Goal: Navigation & Orientation: Find specific page/section

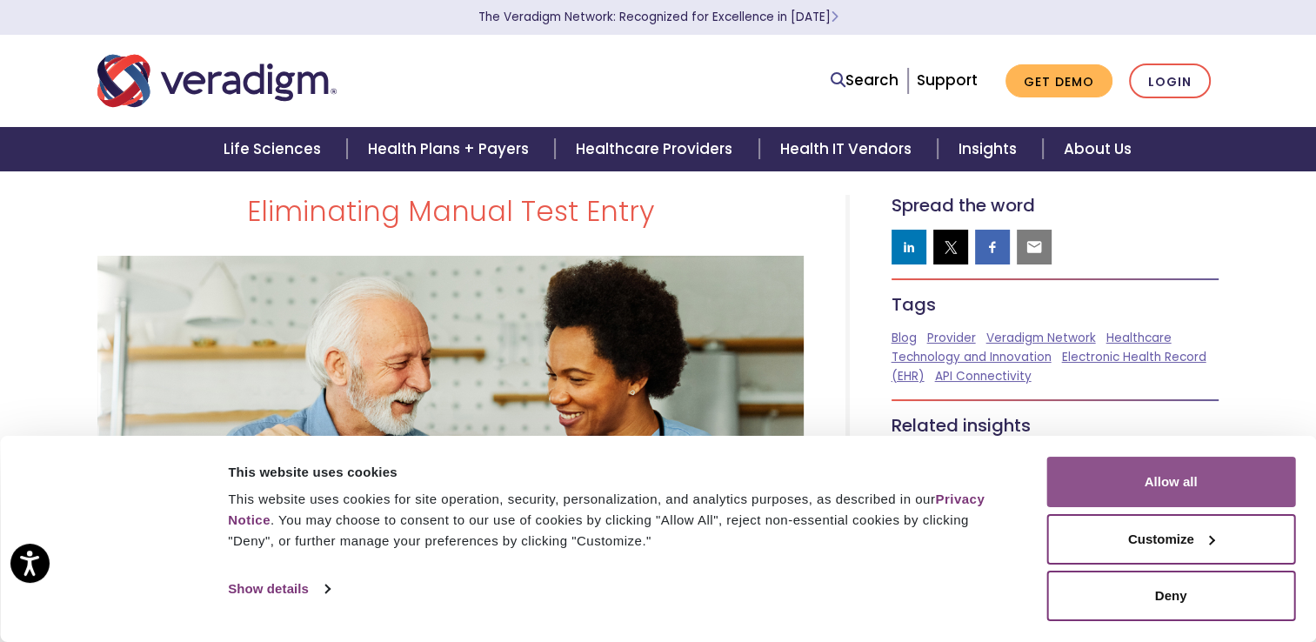
click at [1190, 473] on button "Allow all" at bounding box center [1171, 482] width 249 height 50
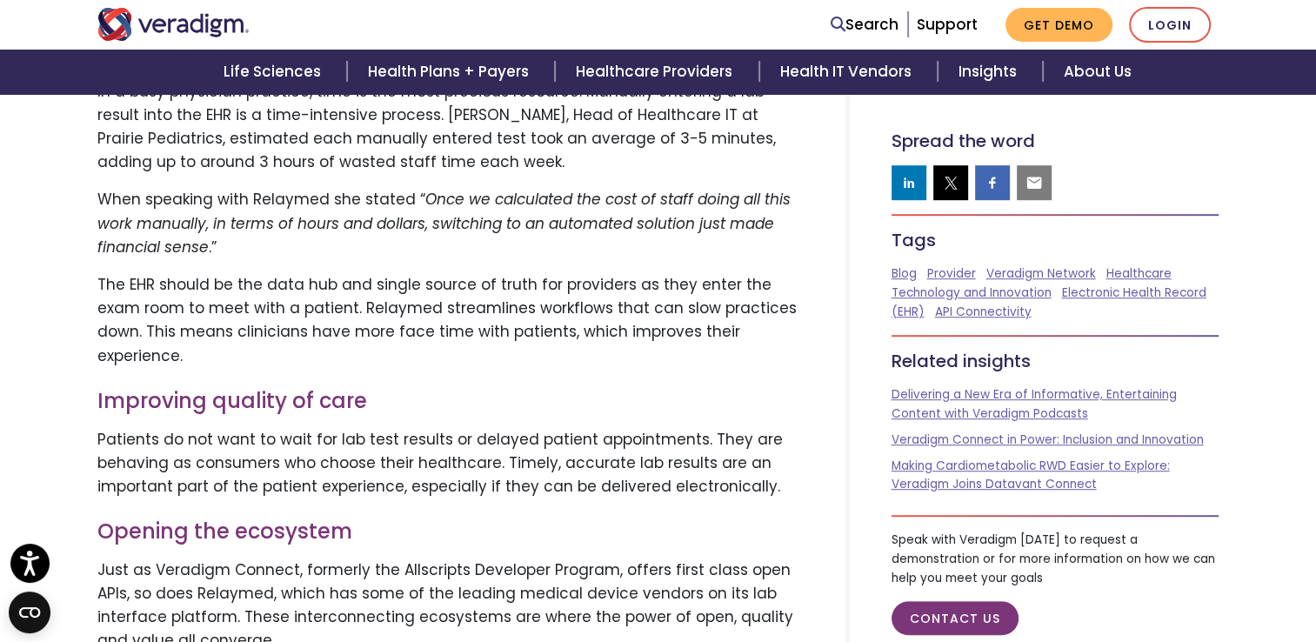
scroll to position [1192, 0]
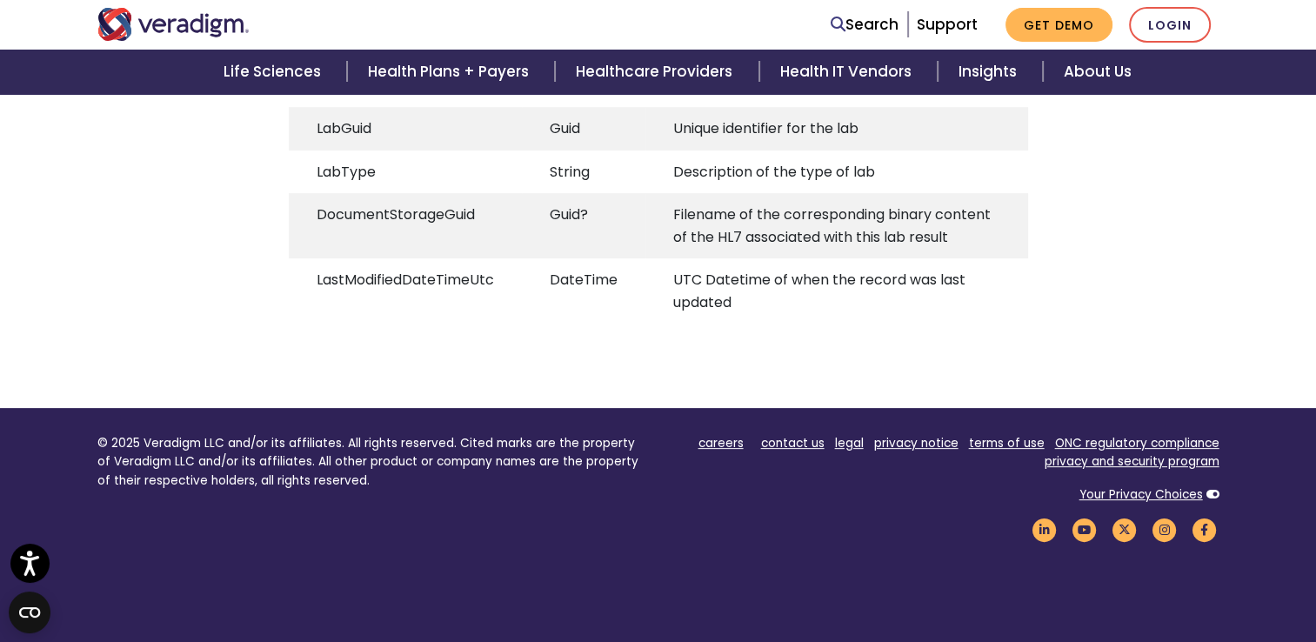
scroll to position [69, 0]
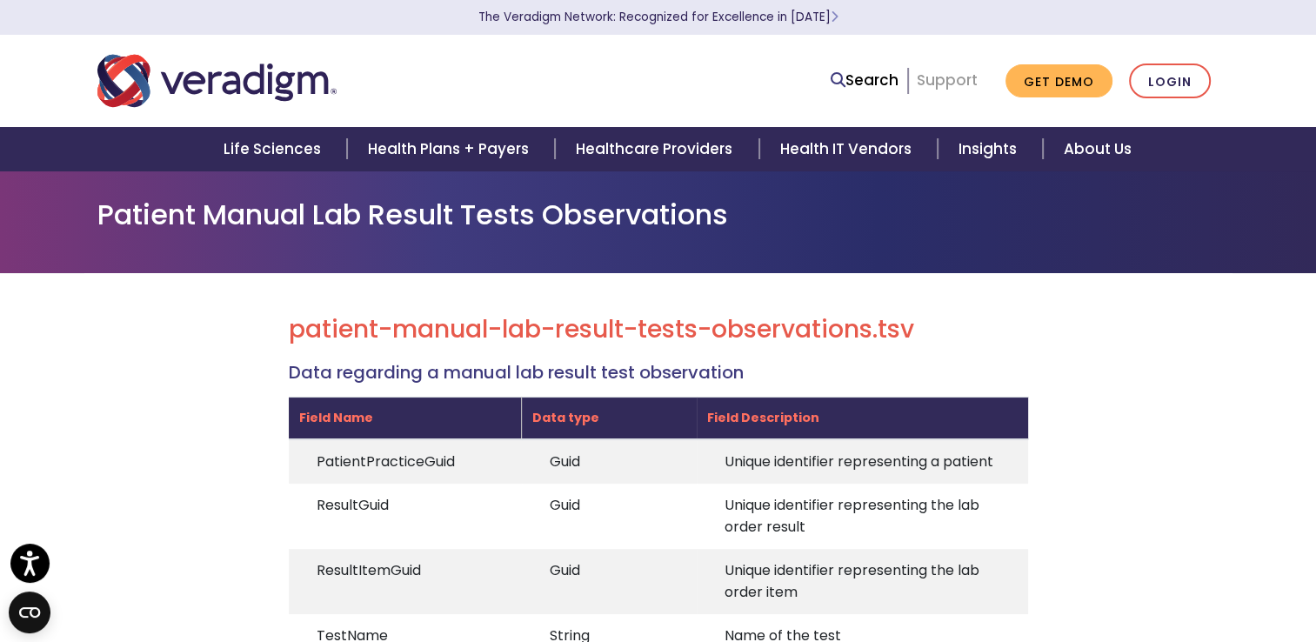
click at [954, 79] on link "Support" at bounding box center [947, 80] width 61 height 21
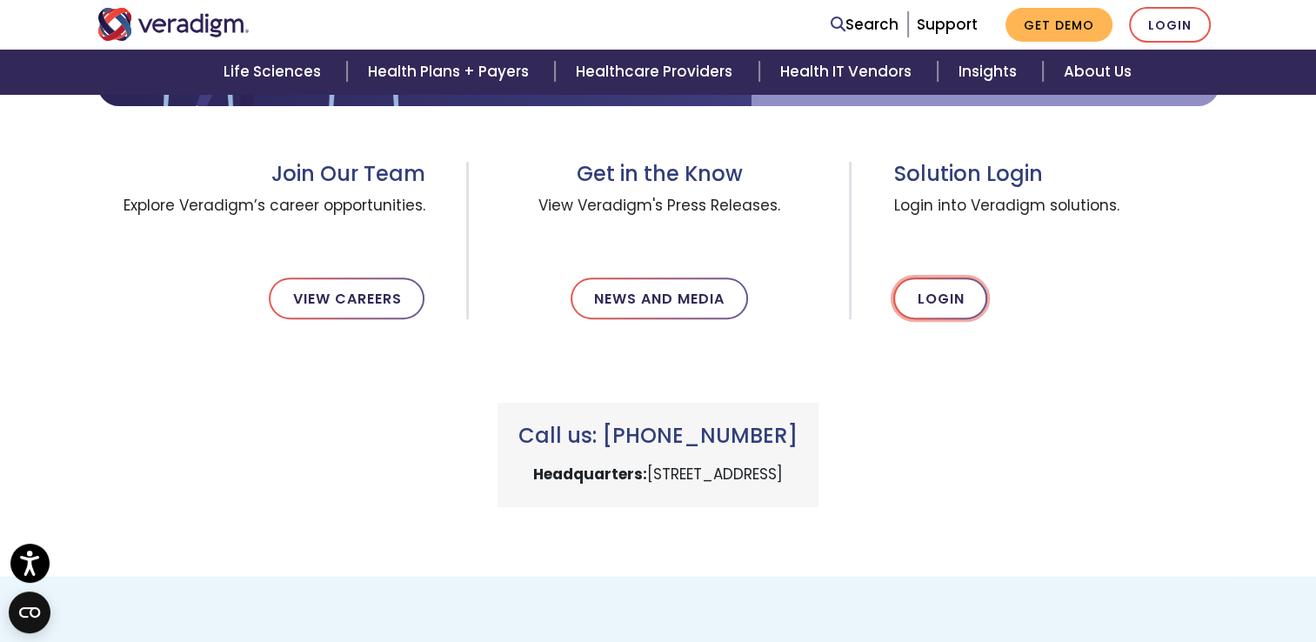
scroll to position [578, 0]
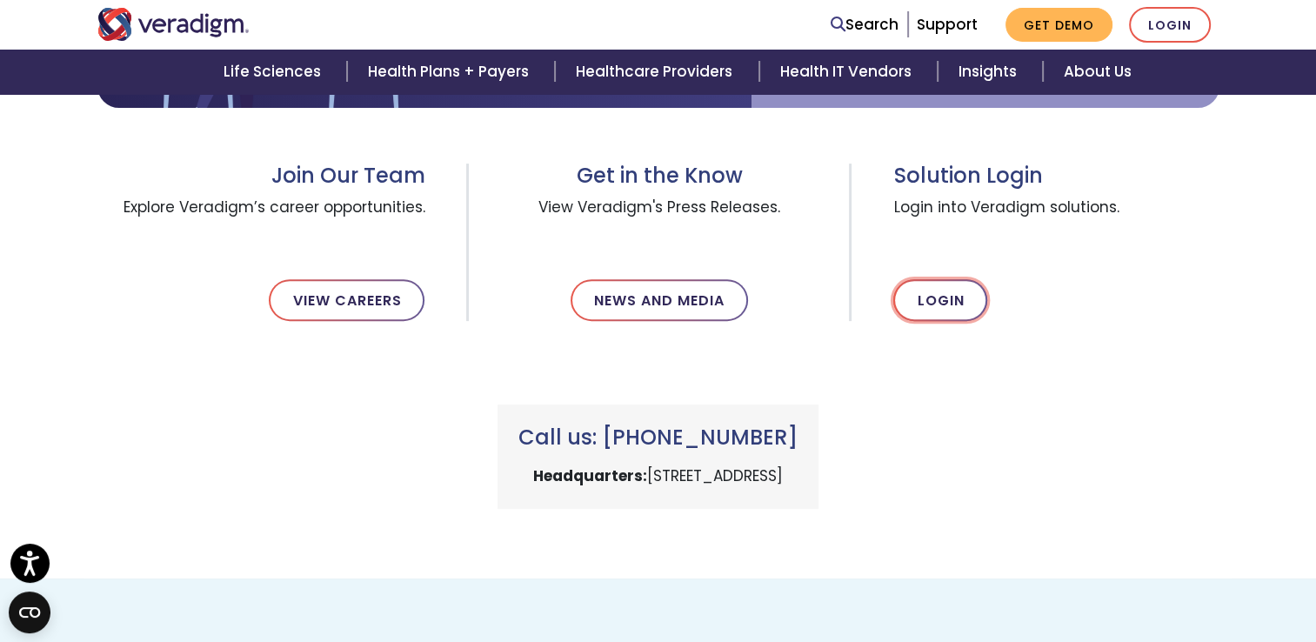
click at [931, 315] on link "Login" at bounding box center [940, 300] width 94 height 42
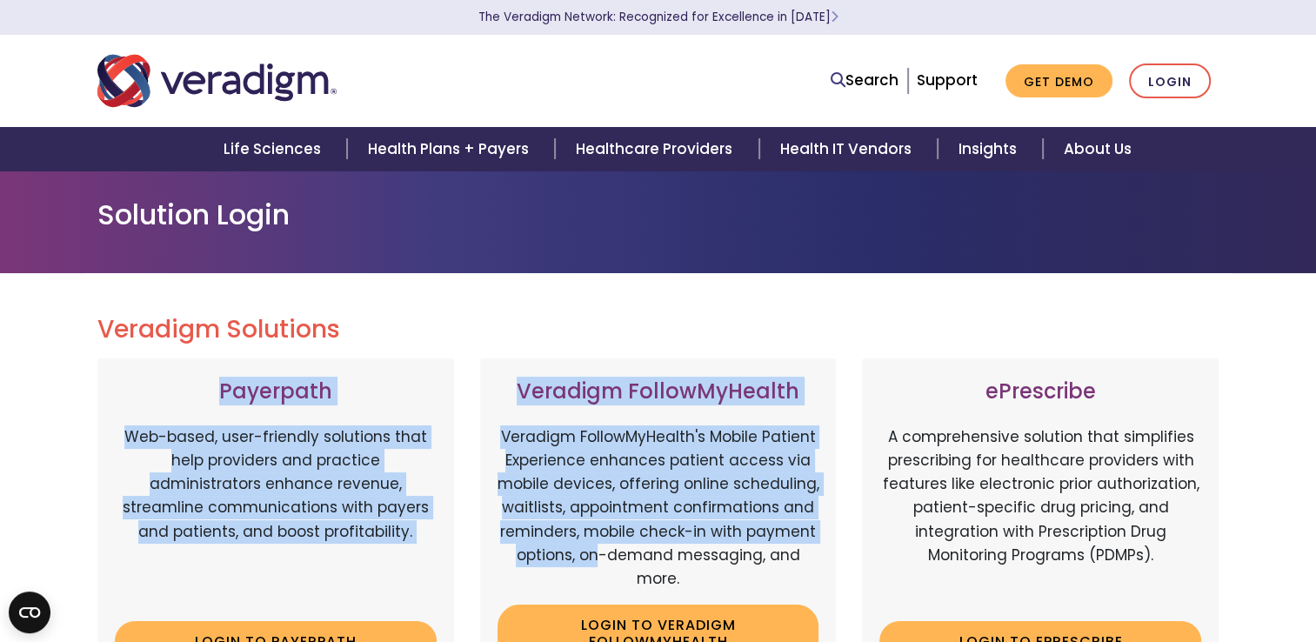
drag, startPoint x: 0, startPoint y: 0, endPoint x: 596, endPoint y: 557, distance: 815.6
drag, startPoint x: 596, startPoint y: 557, endPoint x: 607, endPoint y: 353, distance: 203.9
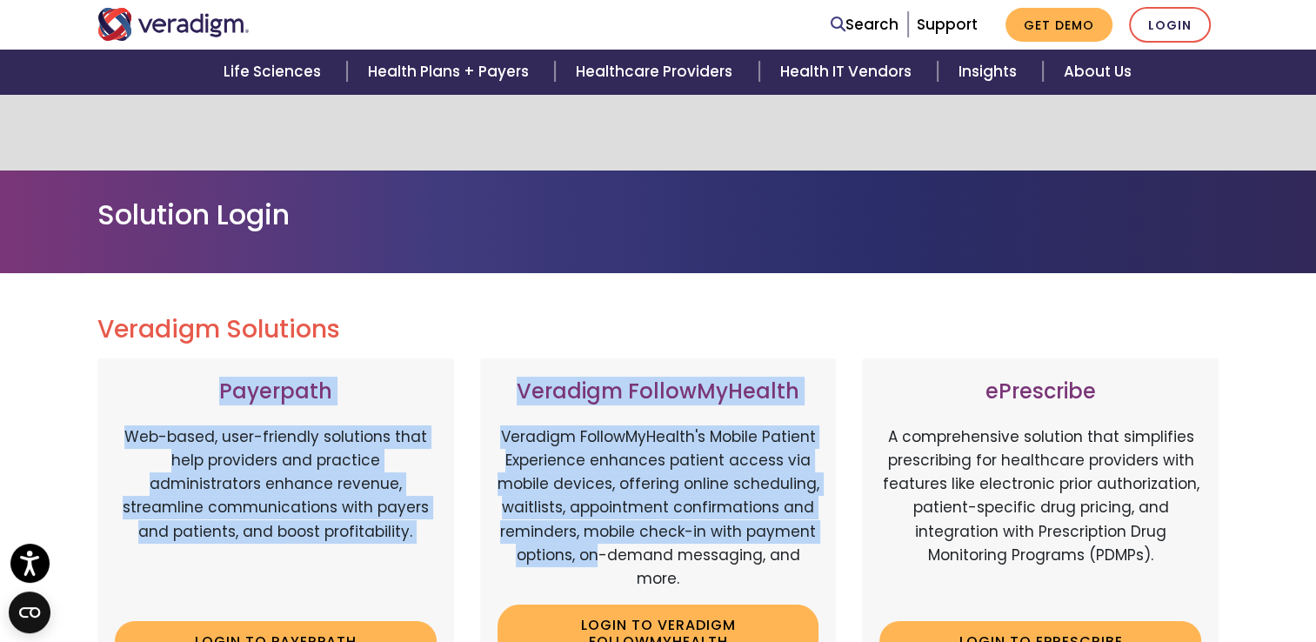
scroll to position [553, 0]
